Goal: Navigation & Orientation: Go to known website

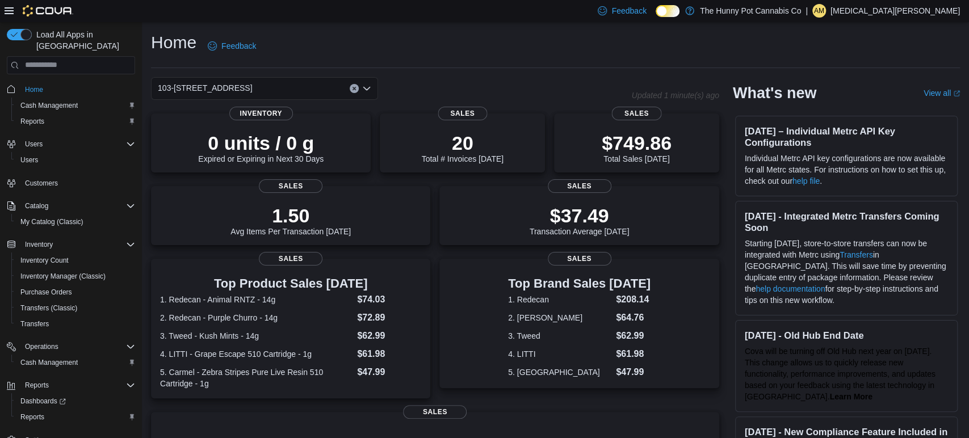
click at [949, 11] on p "[MEDICAL_DATA][PERSON_NAME]" at bounding box center [895, 11] width 129 height 14
click at [888, 107] on span "Sign Out" at bounding box center [886, 108] width 31 height 11
